Goal: Find specific page/section: Find specific page/section

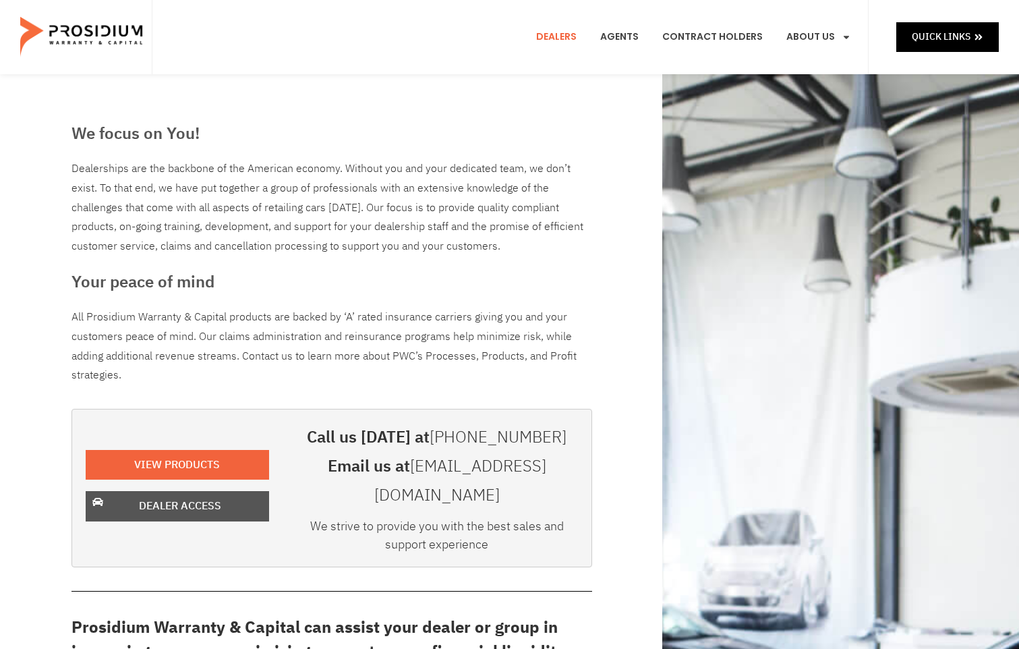
click at [128, 496] on span "Dealer Access" at bounding box center [180, 506] width 148 height 20
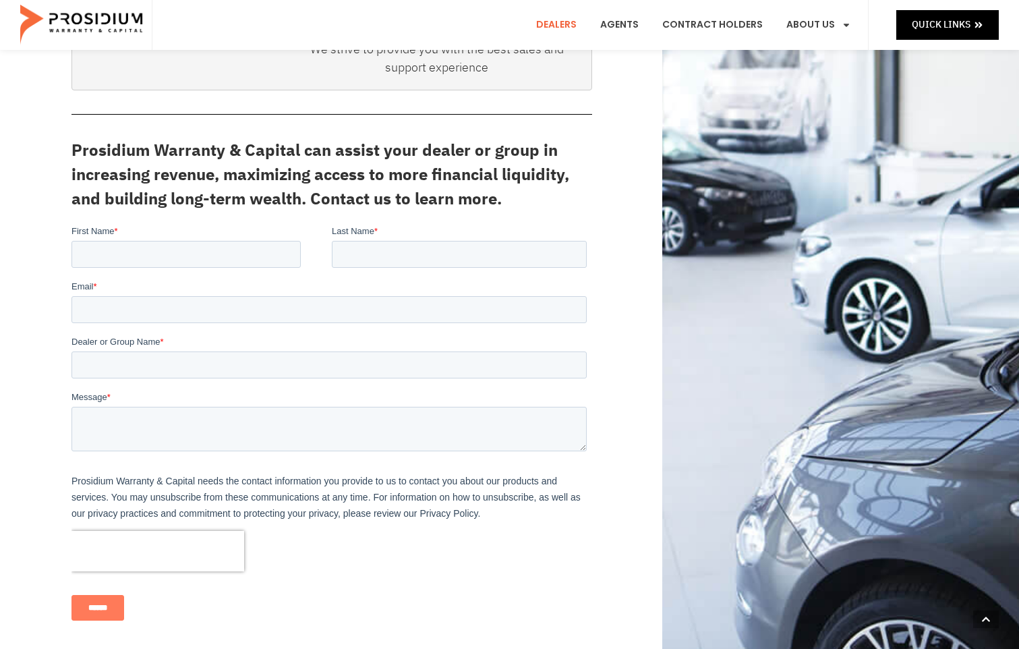
scroll to position [567, 0]
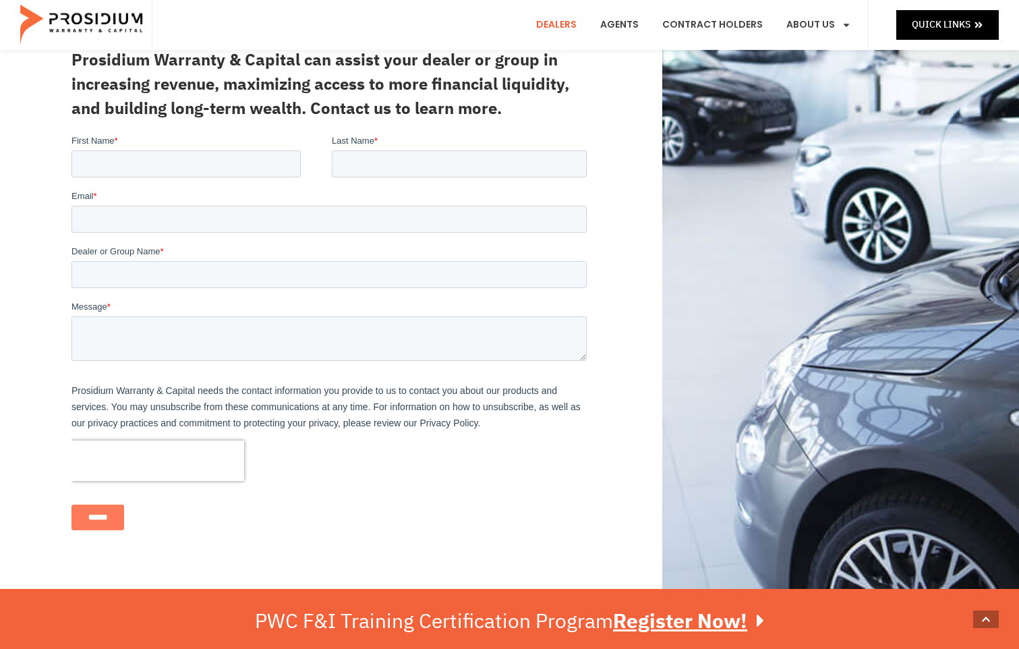
click at [563, 27] on link "Dealers" at bounding box center [556, 25] width 61 height 50
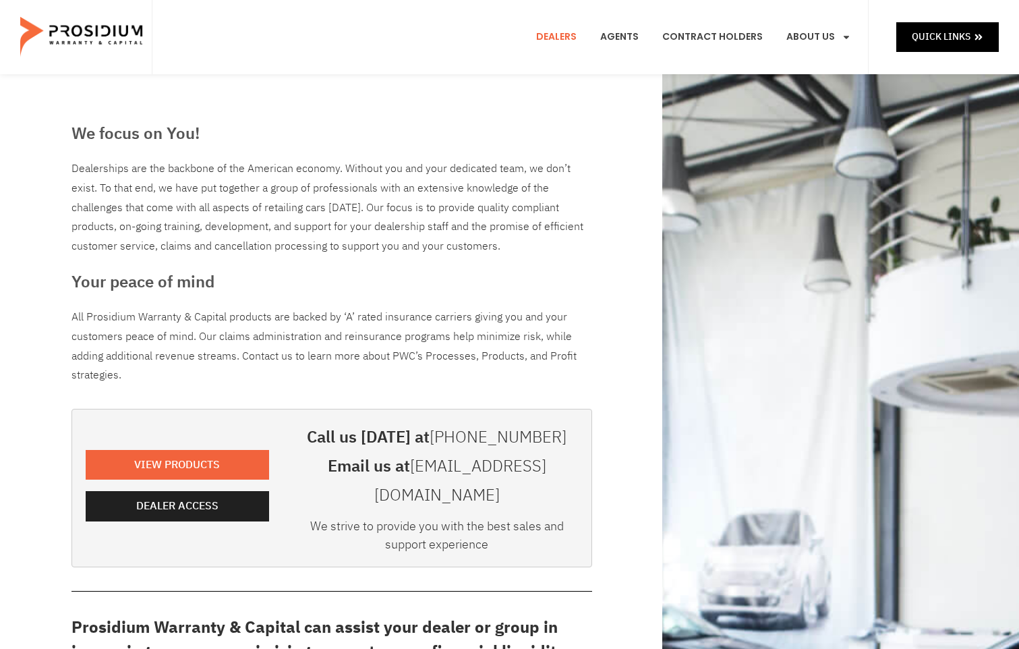
click at [197, 473] on e-page-transition at bounding box center [509, 324] width 1019 height 649
click at [201, 491] on link "Dealer Access" at bounding box center [177, 506] width 183 height 30
